Goal: Transaction & Acquisition: Purchase product/service

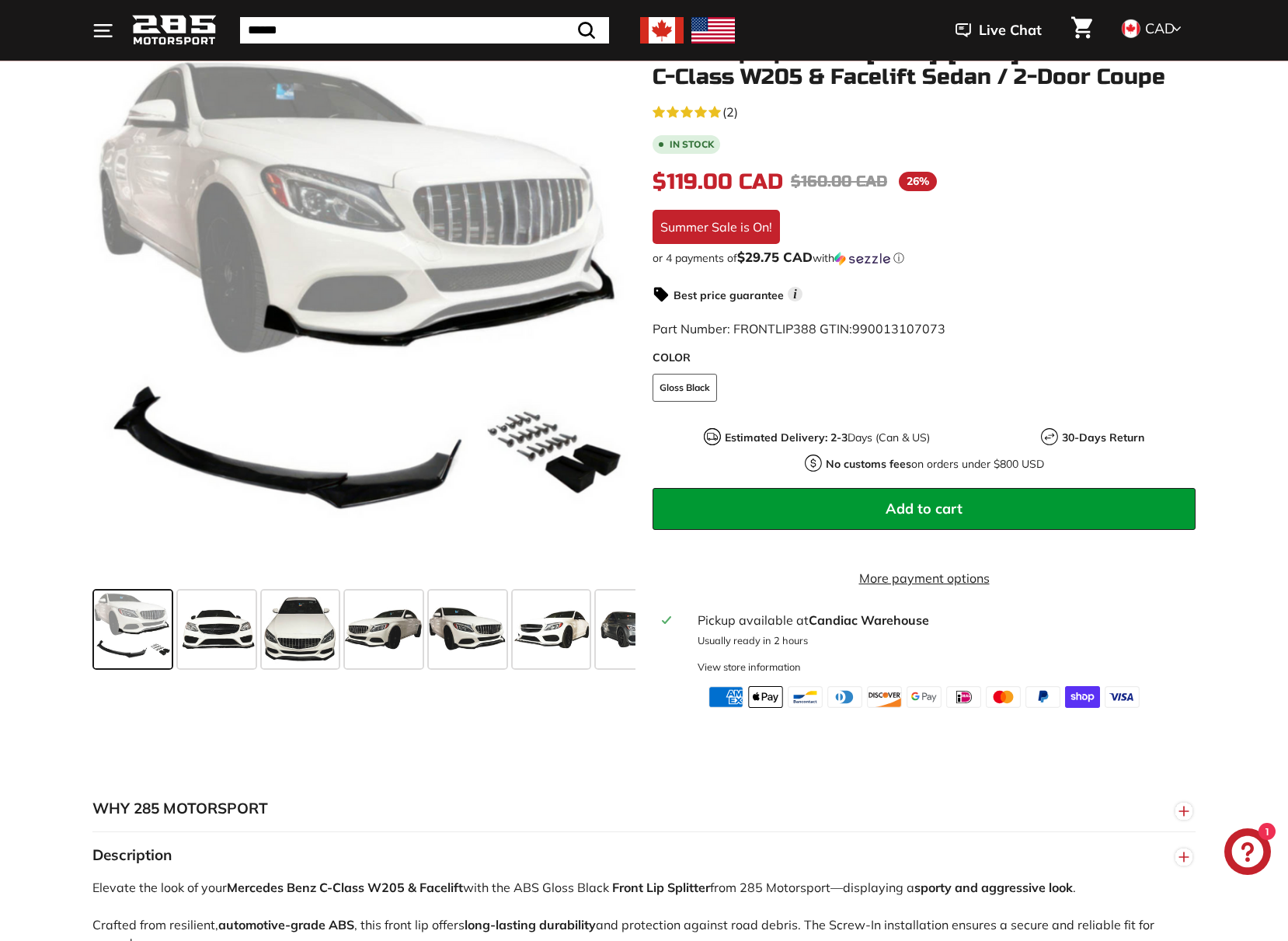
scroll to position [233, 0]
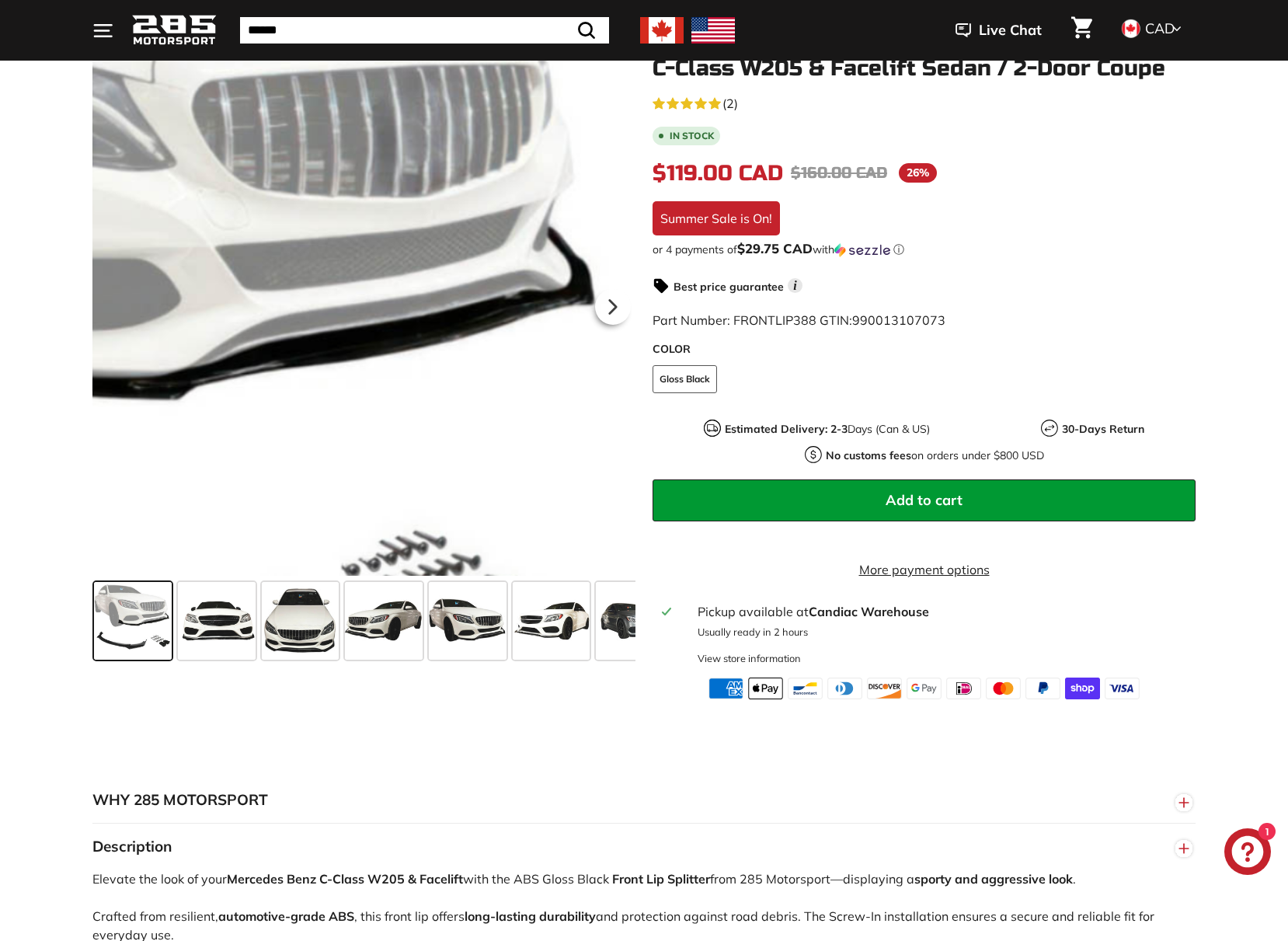
click at [634, 276] on div at bounding box center [363, 304] width 543 height 543
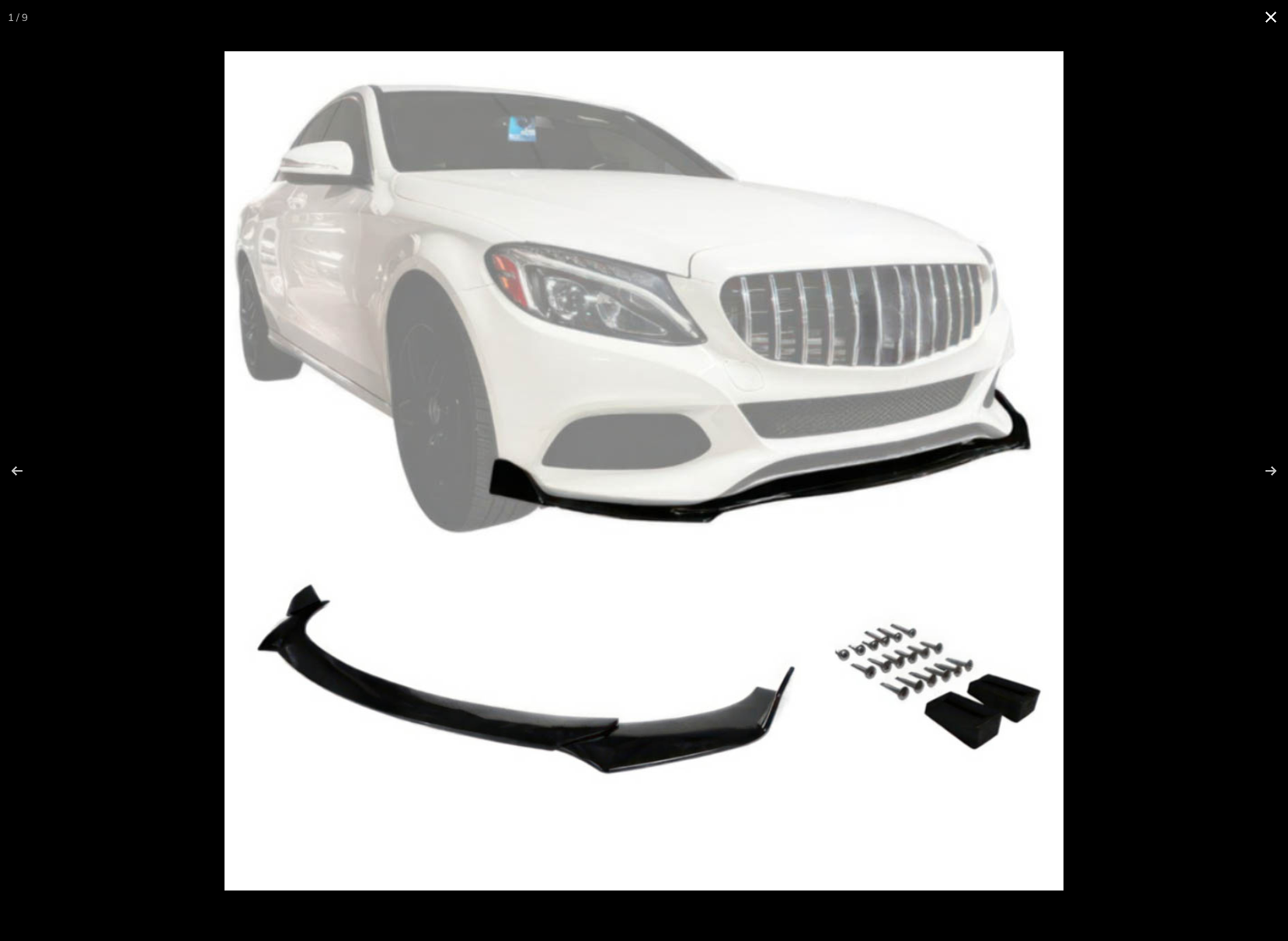
click at [1158, 321] on div at bounding box center [844, 504] width 1240 height 905
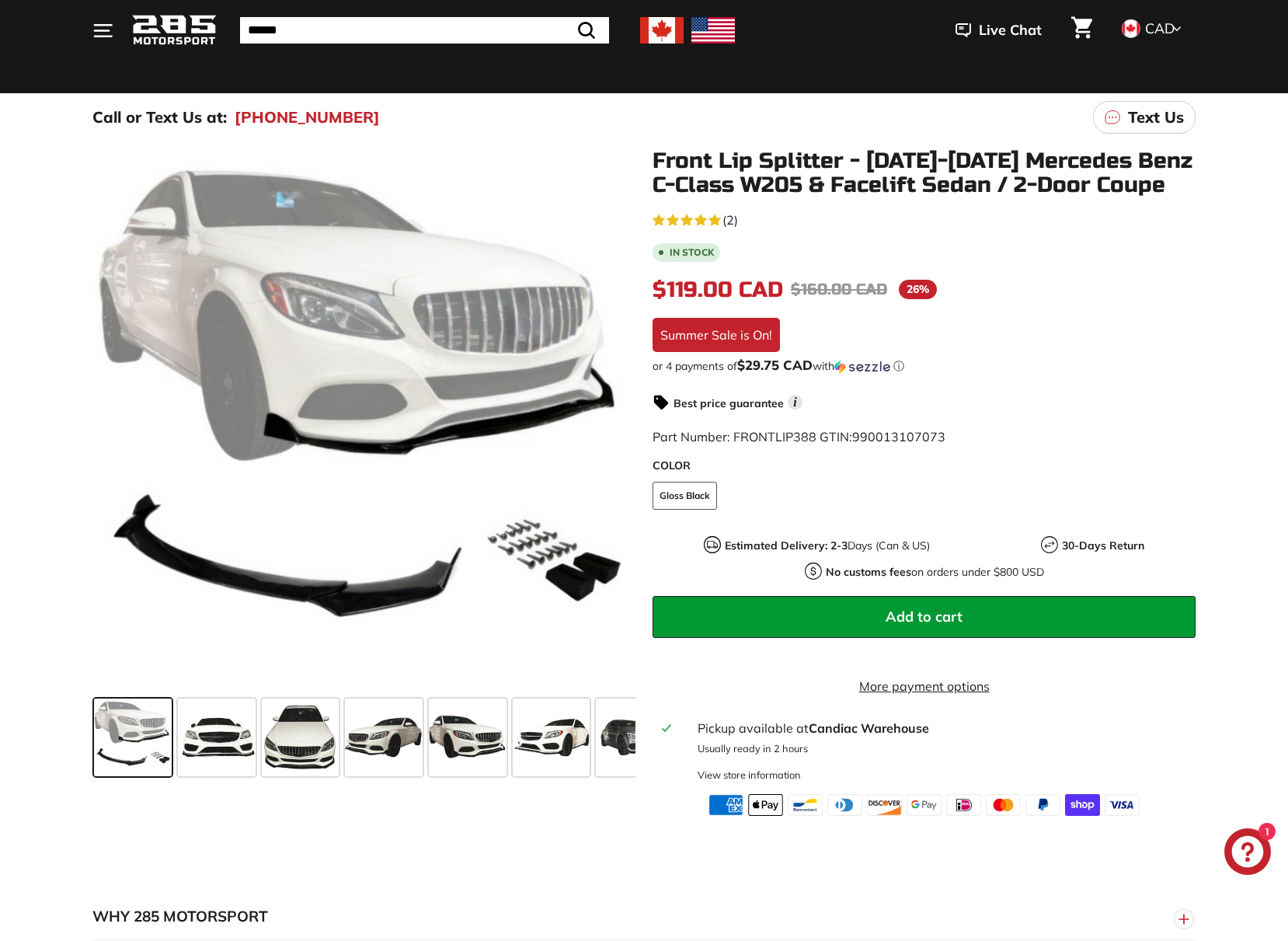
scroll to position [0, 0]
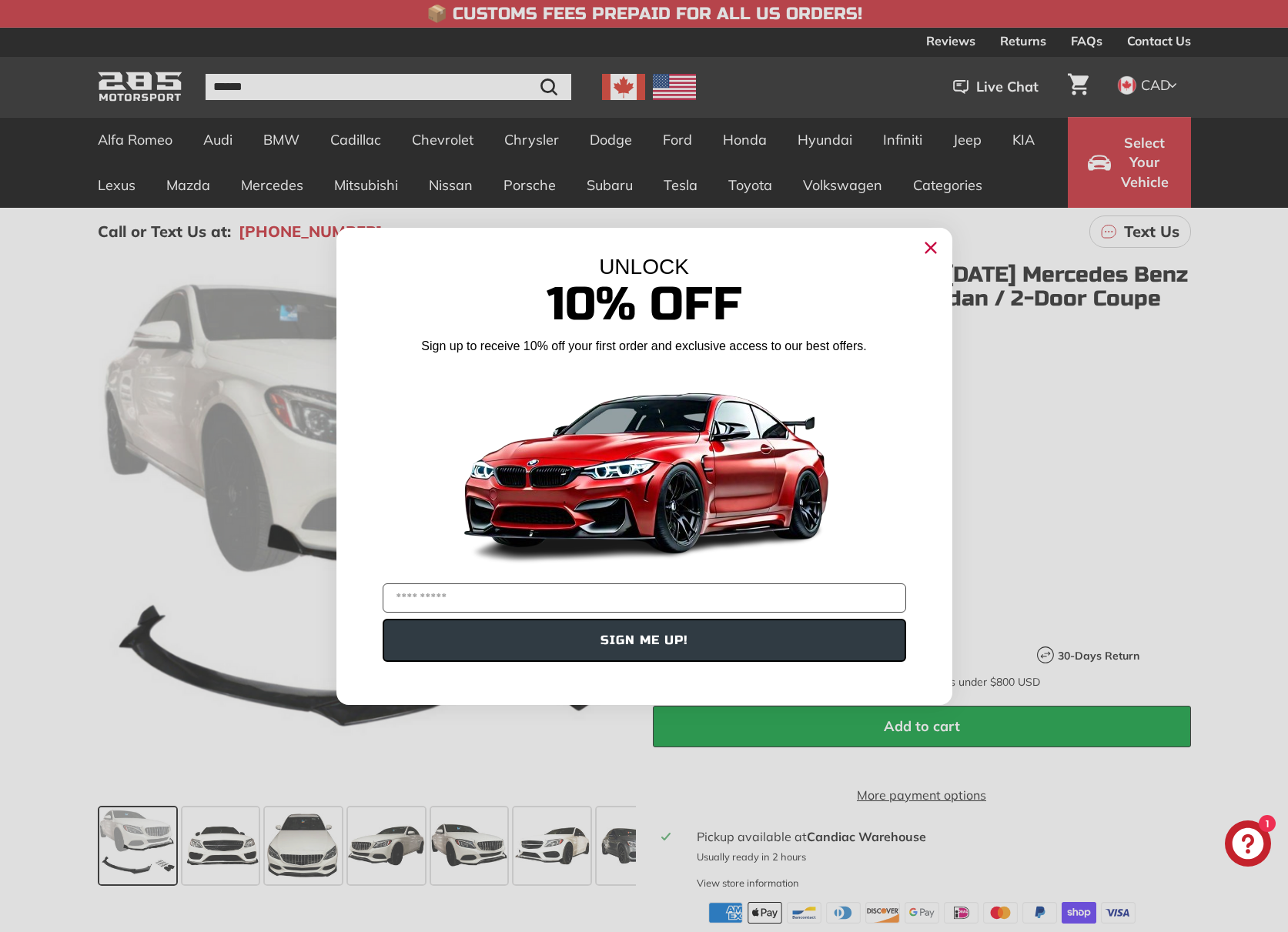
drag, startPoint x: 930, startPoint y: 247, endPoint x: 753, endPoint y: 469, distance: 283.9
click at [748, 472] on div "Close dialog UNLOCK 10% Off Sign up to receive 10% off your first order and exc…" at bounding box center [644, 466] width 616 height 477
click at [930, 246] on circle "Close dialog" at bounding box center [931, 247] width 23 height 23
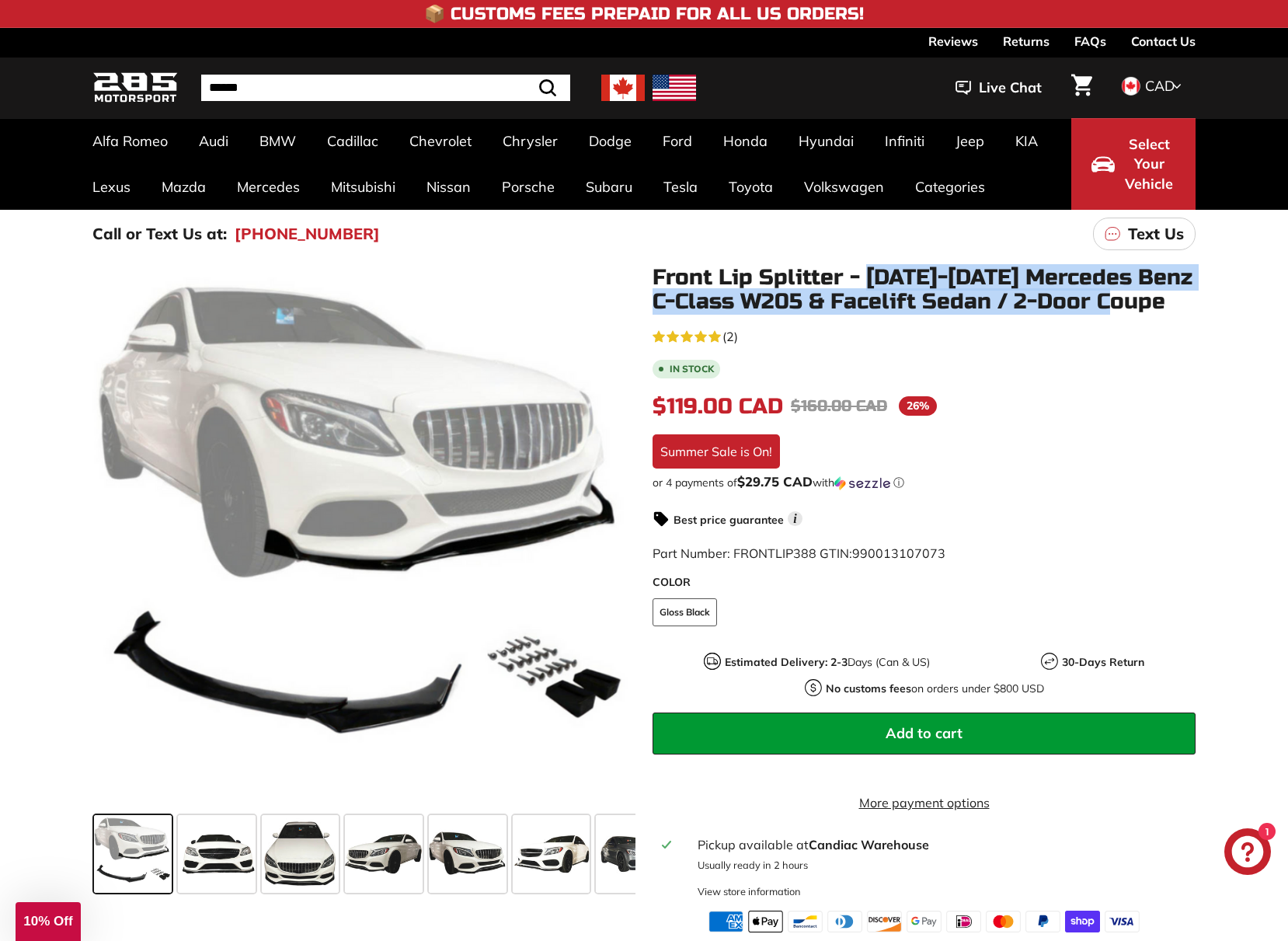
drag, startPoint x: 887, startPoint y: 270, endPoint x: 1127, endPoint y: 292, distance: 241.0
click at [1179, 291] on h1 "Front Lip Splitter - [DATE]-[DATE] Mercedes Benz C-Class W205 & Facelift Sedan …" at bounding box center [924, 290] width 543 height 48
drag, startPoint x: 1127, startPoint y: 292, endPoint x: 749, endPoint y: 297, distance: 378.0
click at [760, 299] on h1 "Front Lip Splitter - [DATE]-[DATE] Mercedes Benz C-Class W205 & Facelift Sedan …" at bounding box center [924, 290] width 543 height 48
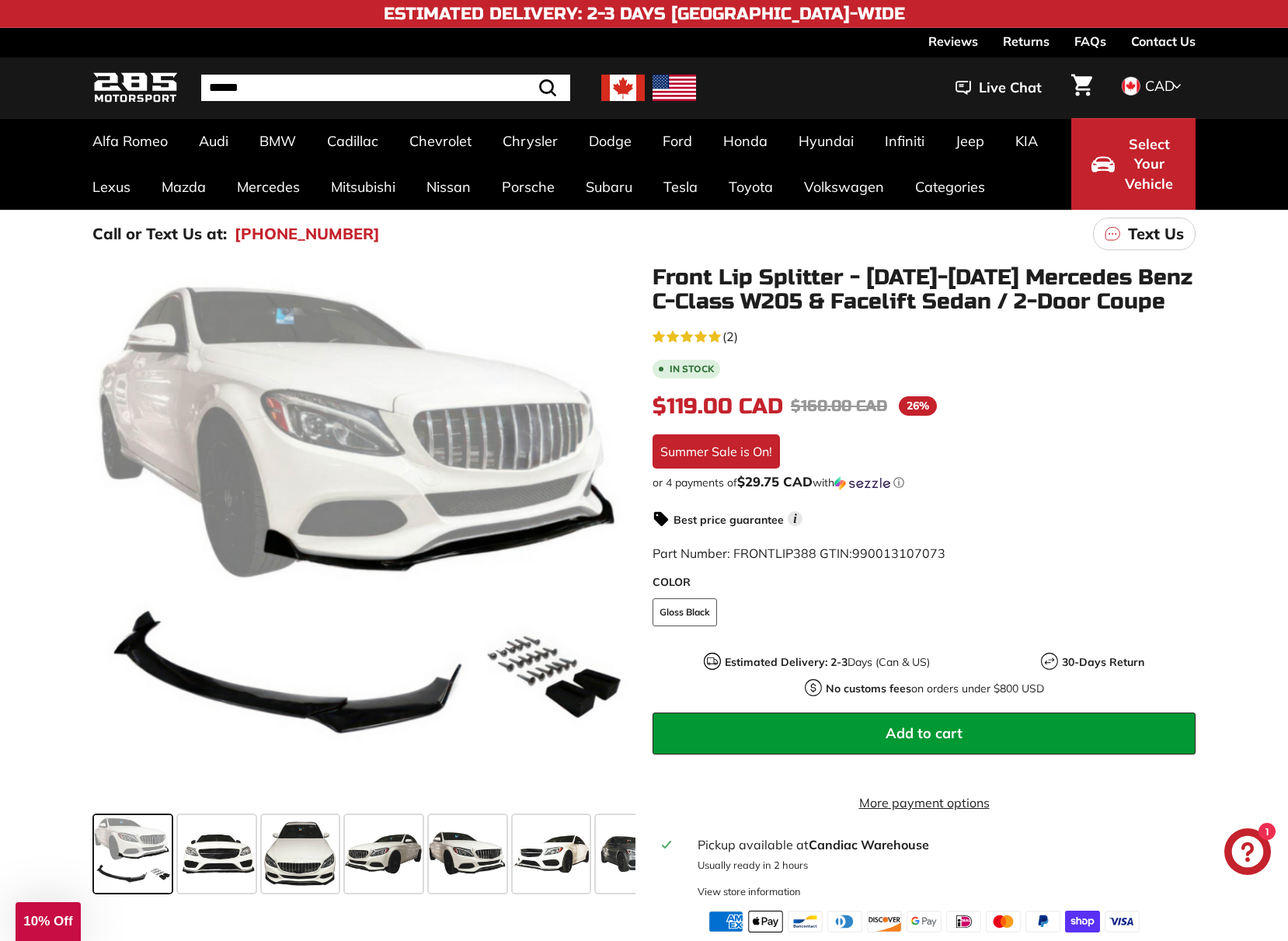
drag, startPoint x: 1240, startPoint y: 200, endPoint x: 1275, endPoint y: 220, distance: 40.3
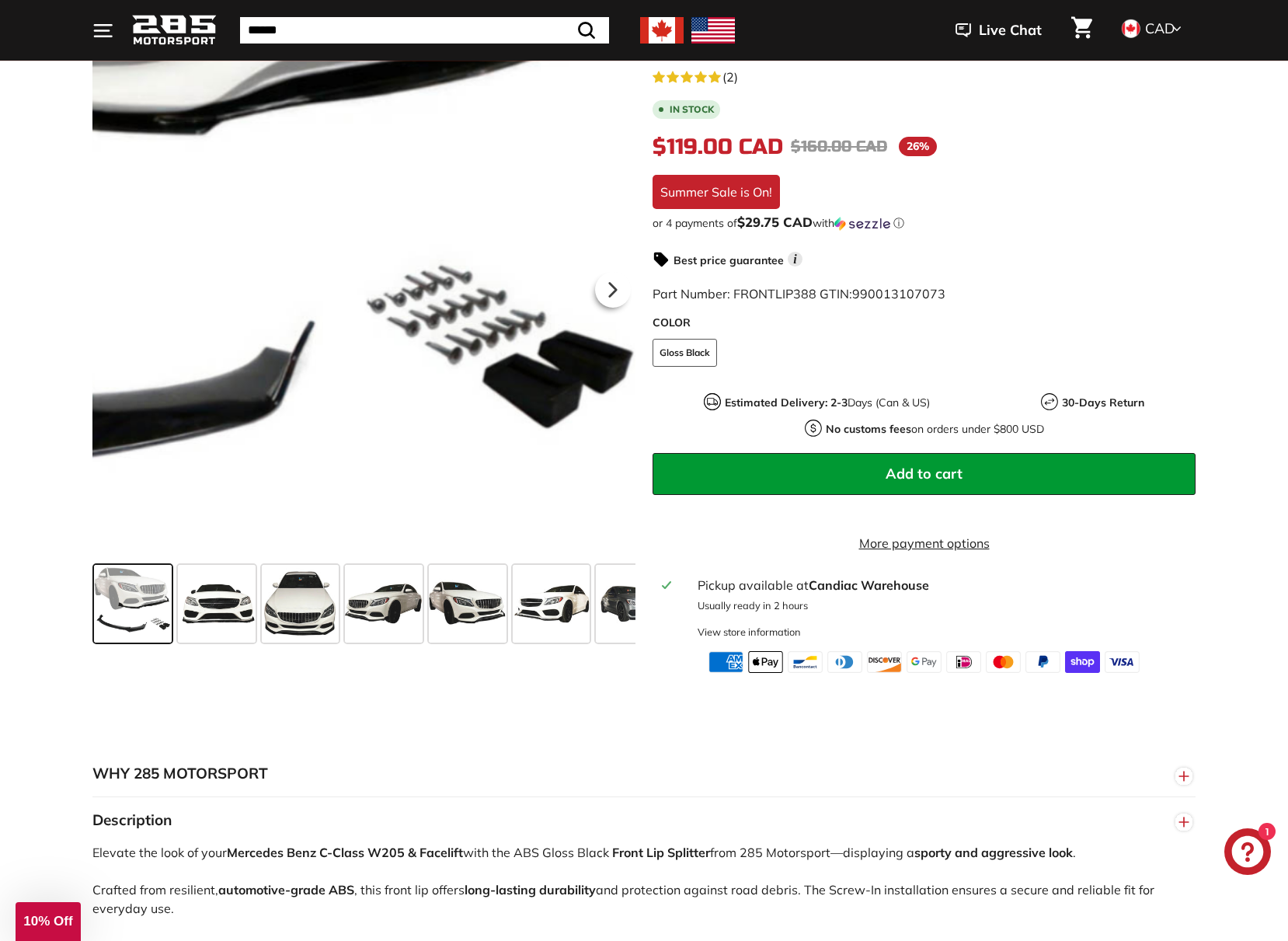
scroll to position [311, 0]
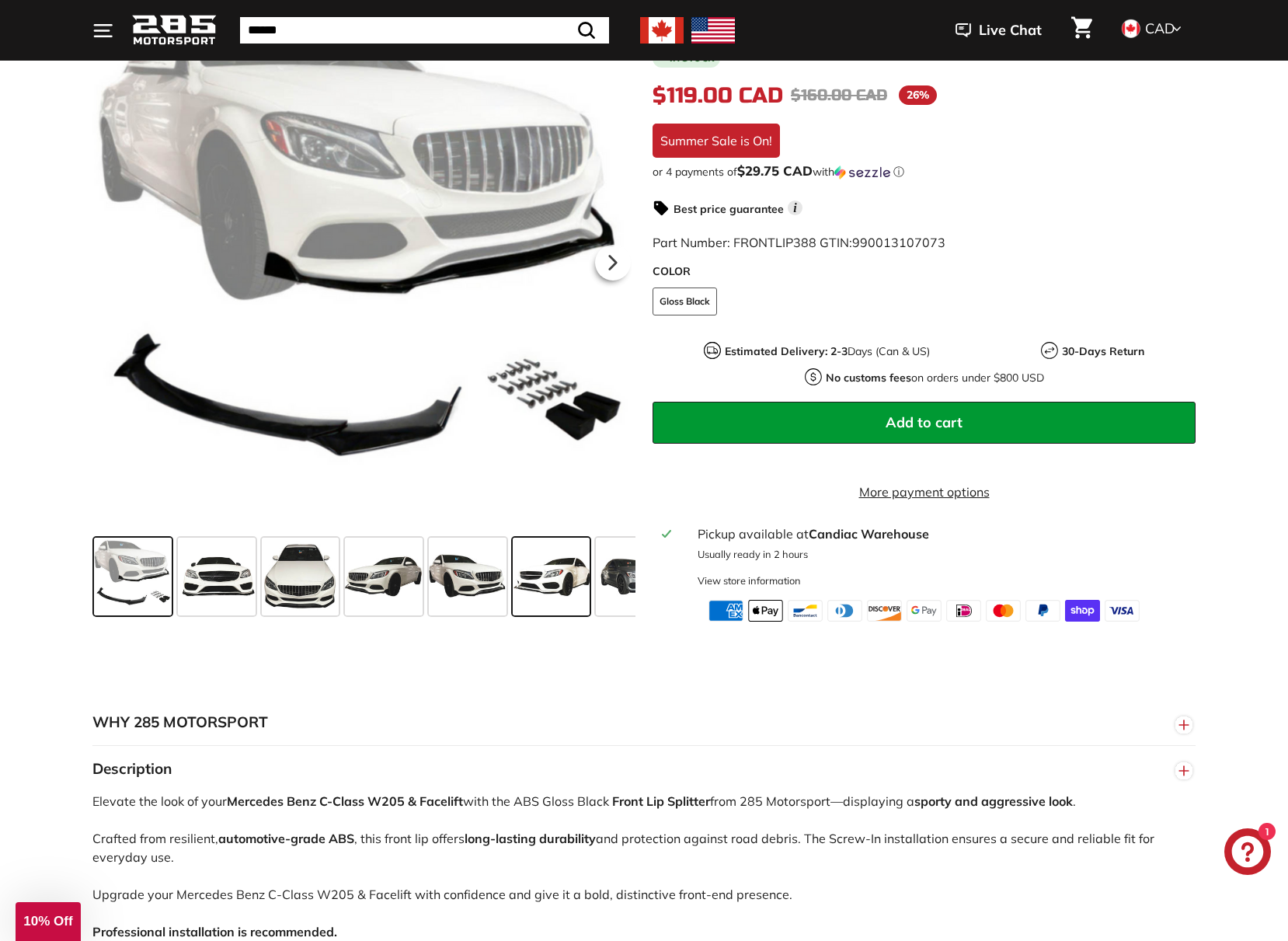
click at [583, 608] on span at bounding box center [552, 577] width 78 height 78
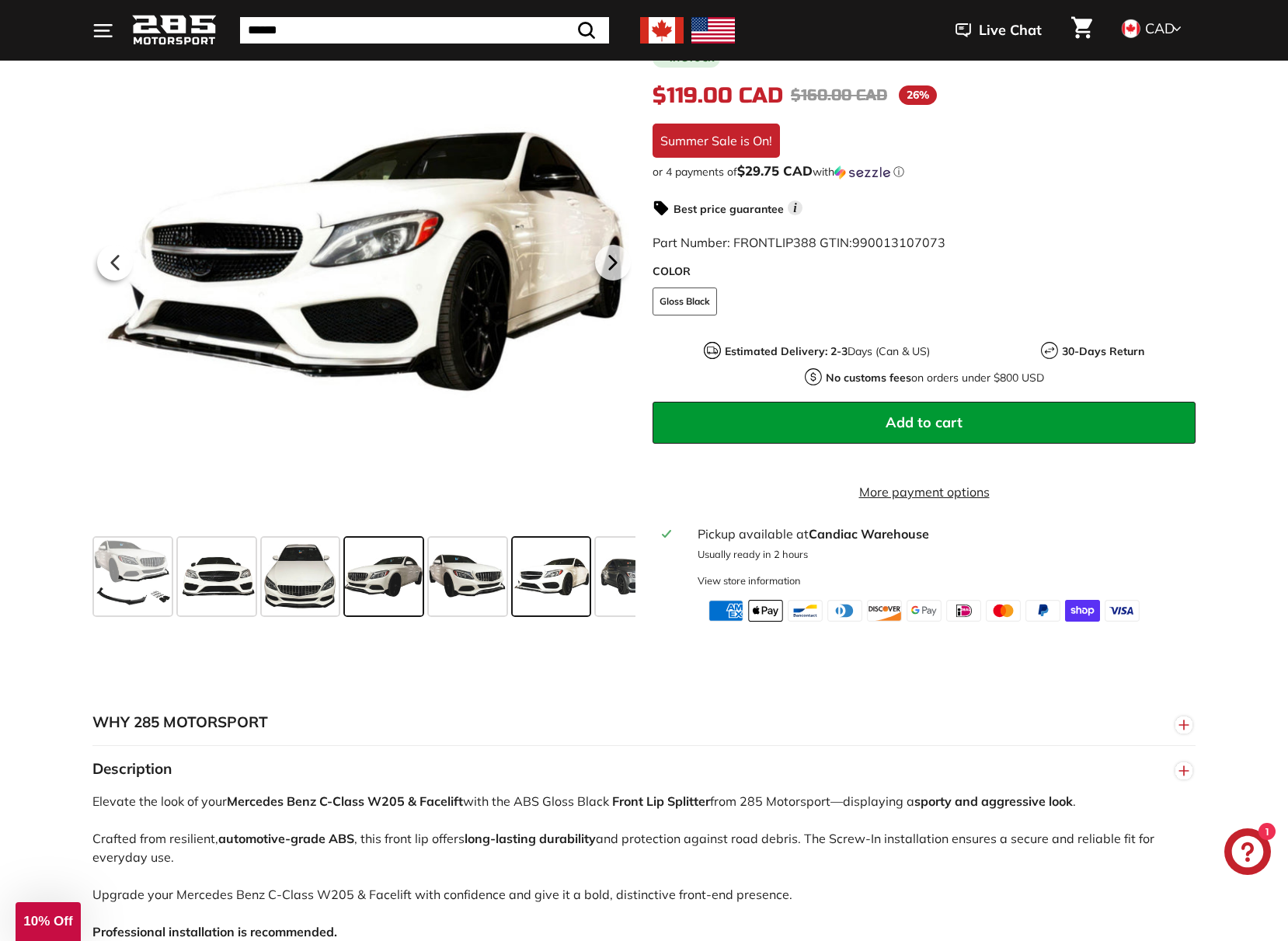
drag, startPoint x: 622, startPoint y: 599, endPoint x: 401, endPoint y: 584, distance: 221.5
click at [406, 590] on div at bounding box center [363, 577] width 543 height 90
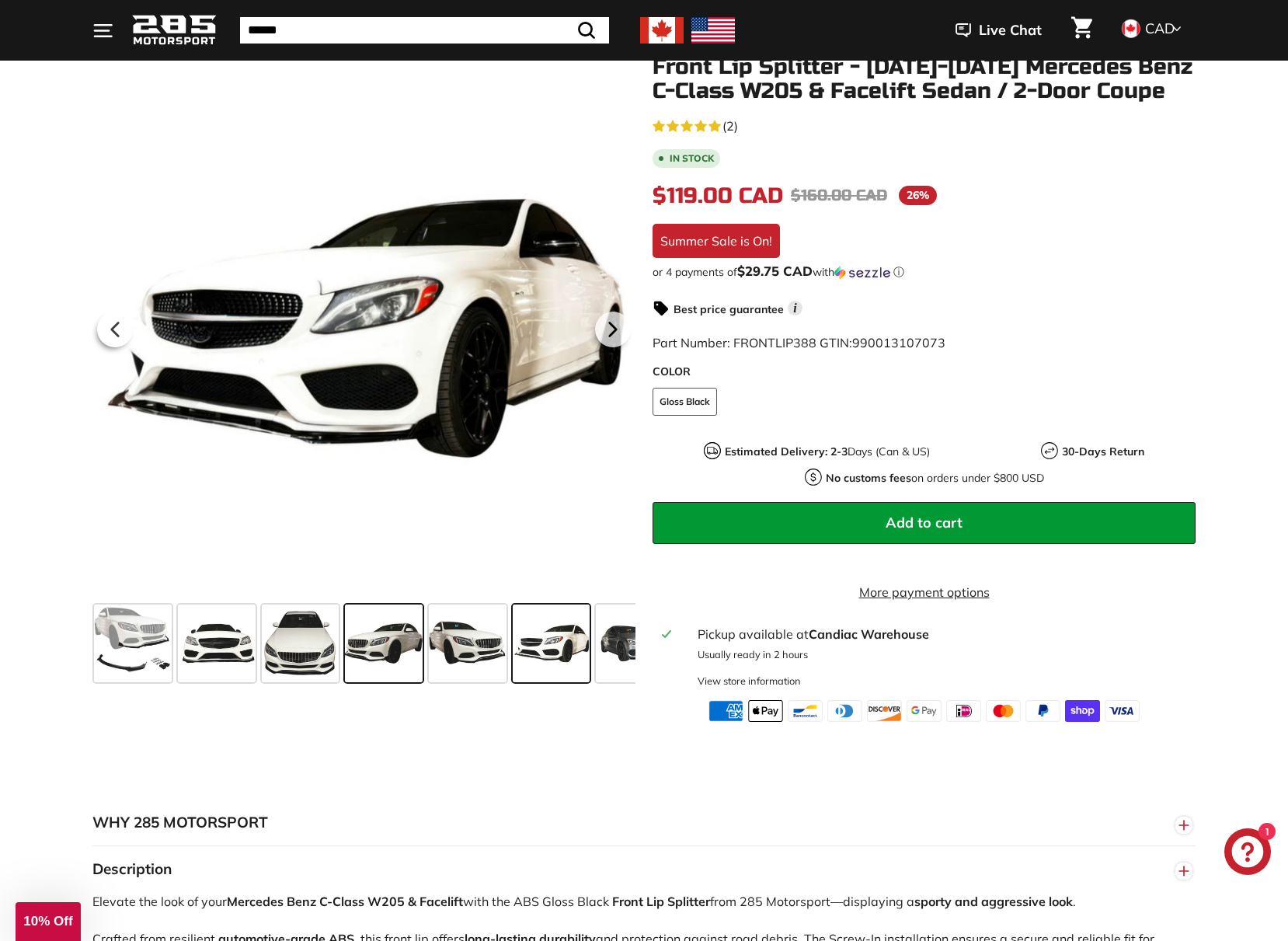
scroll to position [0, 0]
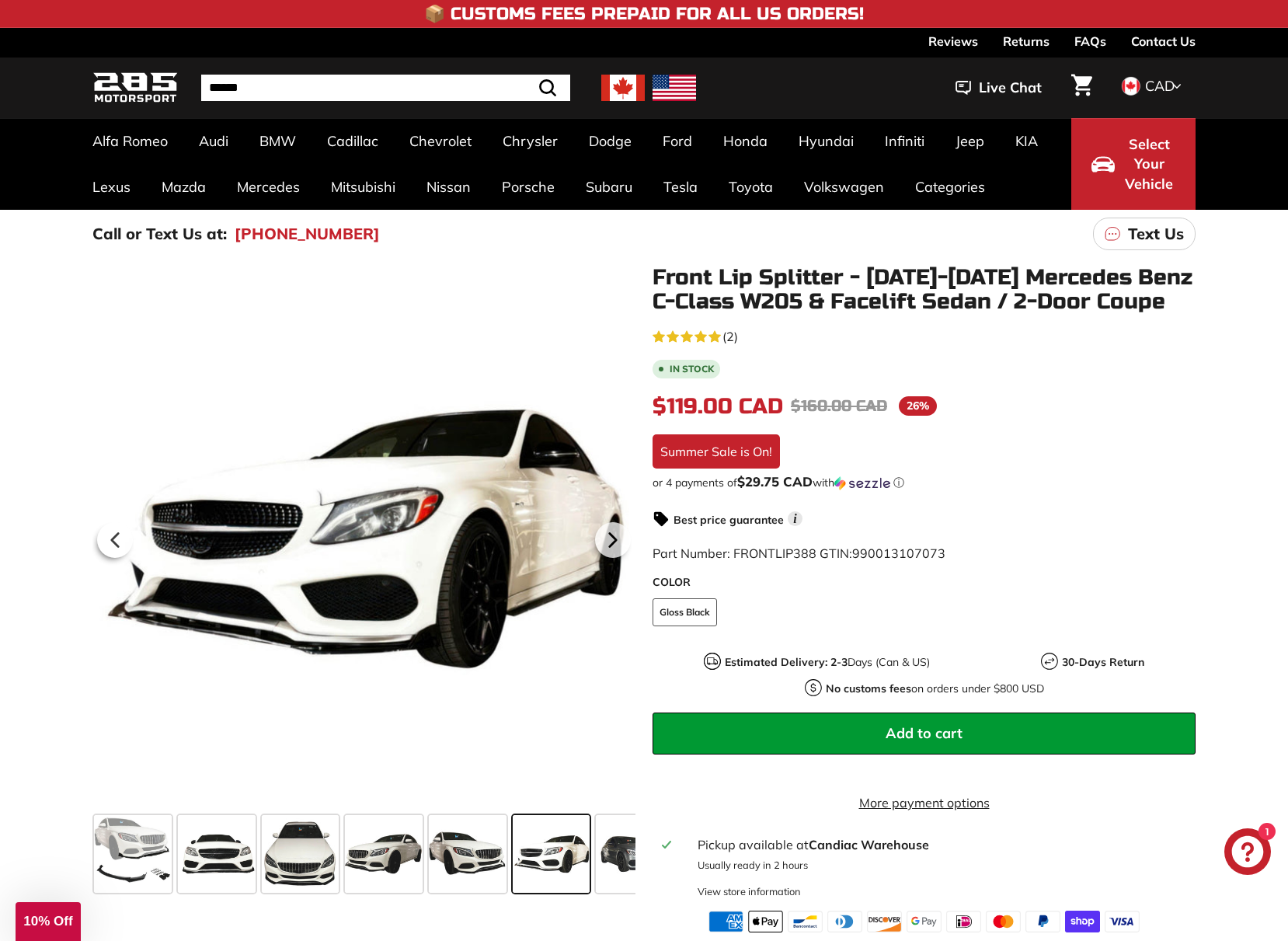
click at [918, 744] on button "Add to cart" at bounding box center [924, 733] width 543 height 42
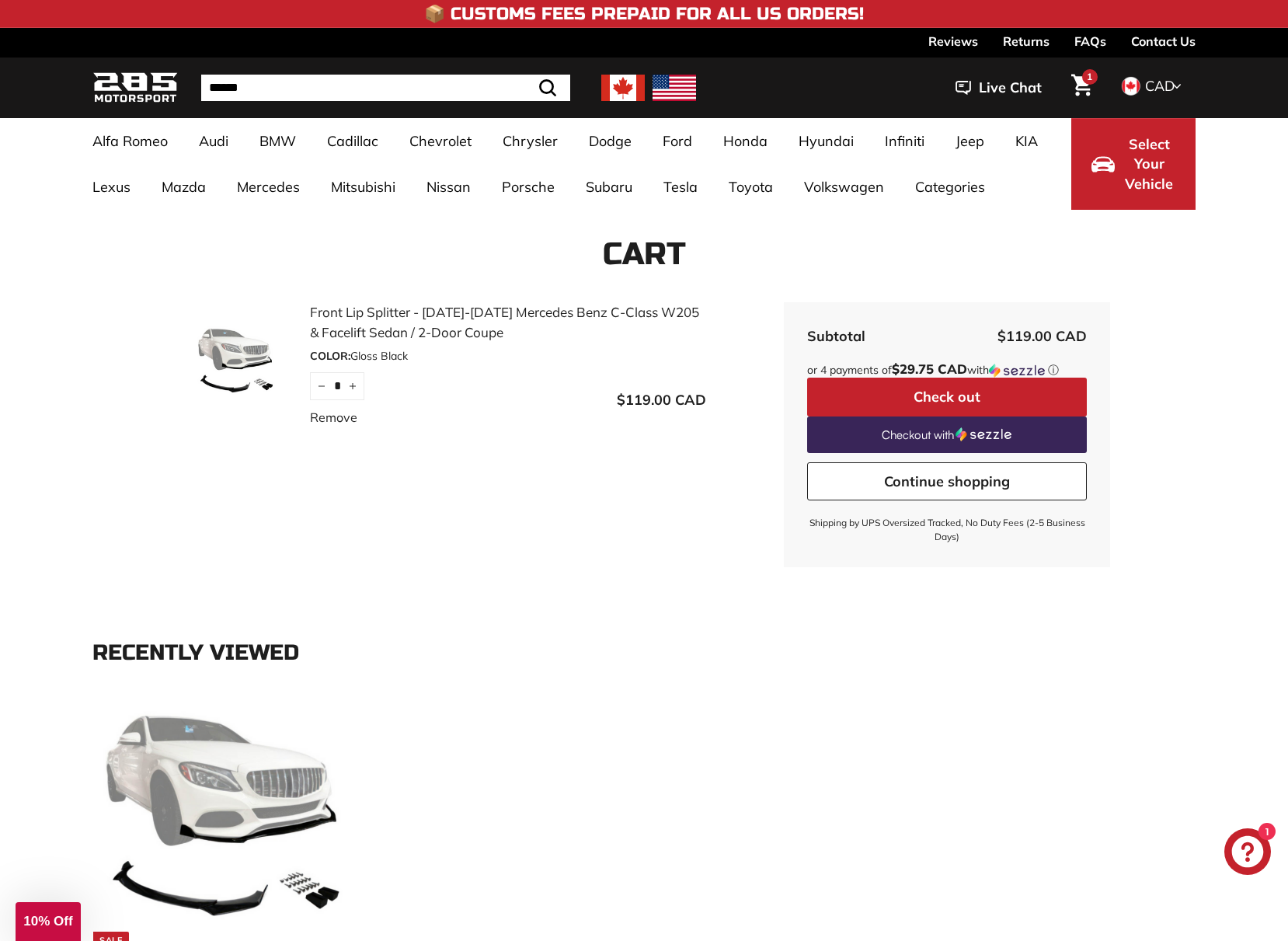
click at [974, 399] on button "Check out" at bounding box center [947, 397] width 279 height 39
